Goal: Transaction & Acquisition: Purchase product/service

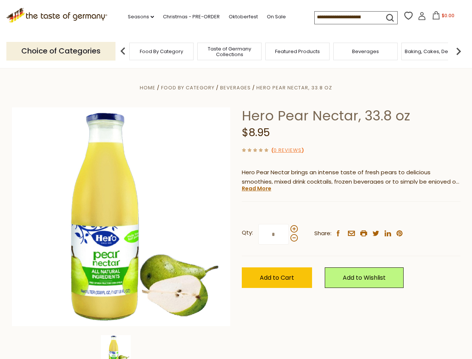
click at [236, 179] on div "Home Food By Category [GEOGRAPHIC_DATA] Hero Pear Nectar, 33.8 oz Hero Pear Nec…" at bounding box center [236, 227] width 460 height 288
click at [138, 17] on link "Seasons dropdown_arrow" at bounding box center [141, 17] width 26 height 8
click at [347, 17] on input at bounding box center [346, 17] width 63 height 10
click at [442, 18] on span "$0.00" at bounding box center [448, 15] width 13 height 6
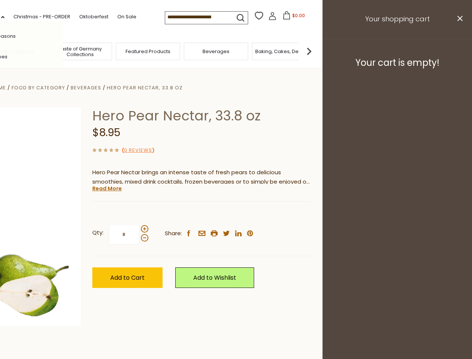
click at [63, 51] on div "All Seasons Recipes Game Day [DATE] [DATE] [DATE][PERSON_NAME] [DATE] Springfes…" at bounding box center [20, 179] width 85 height 317
click at [459, 51] on footer "Your cart is empty!" at bounding box center [398, 63] width 150 height 48
click at [236, 214] on div "Qty: * Share: facebook email printer twitter linkedin pinterest" at bounding box center [201, 234] width 219 height 43
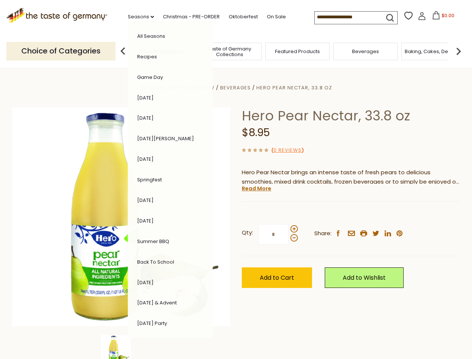
click at [121, 347] on div "Home Food By Category [GEOGRAPHIC_DATA] Hero Pear Nectar, 33.8 oz Hero Pear Nec…" at bounding box center [236, 227] width 460 height 288
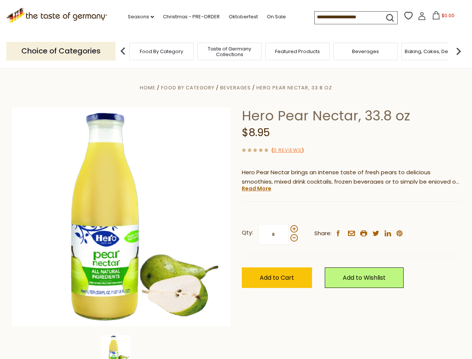
click at [121, 347] on img at bounding box center [116, 350] width 30 height 30
click at [256, 188] on link "Read More" at bounding box center [257, 188] width 30 height 7
